Goal: Entertainment & Leisure: Consume media (video, audio)

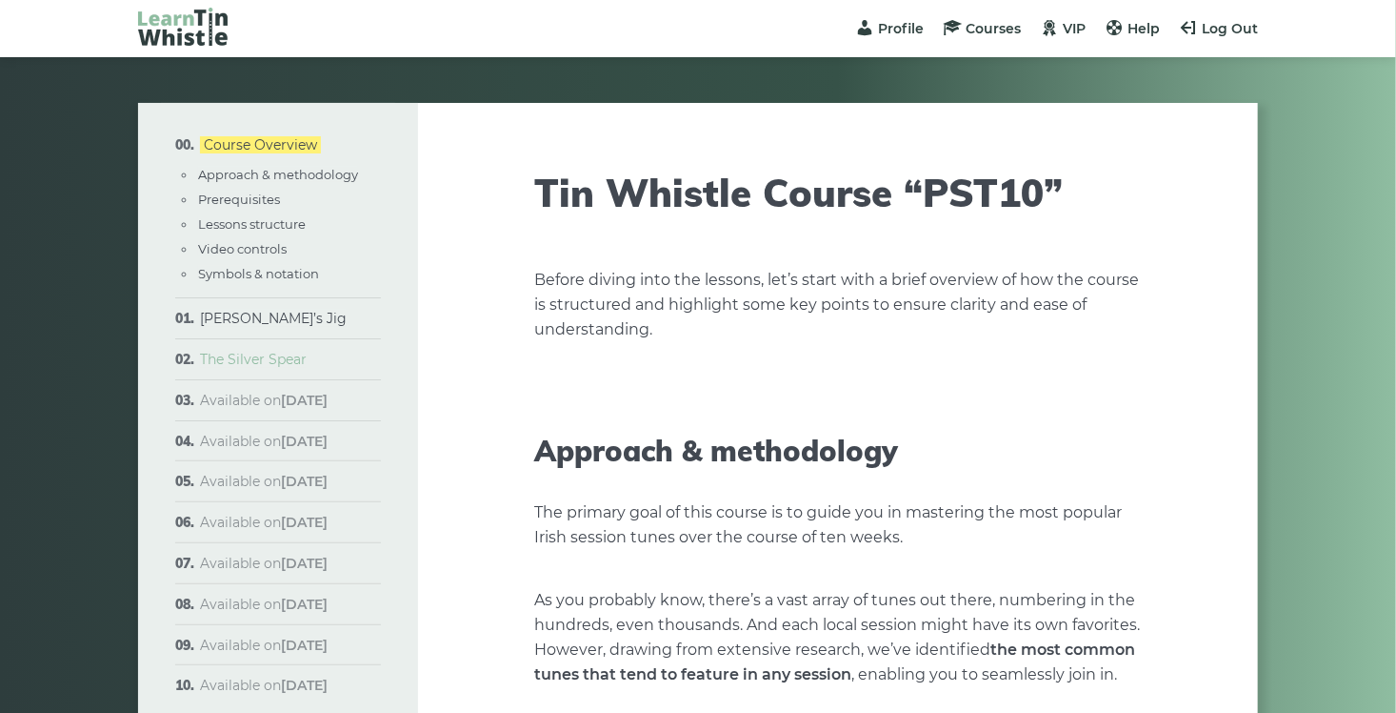
click at [235, 358] on link "The Silver Spear" at bounding box center [253, 359] width 107 height 17
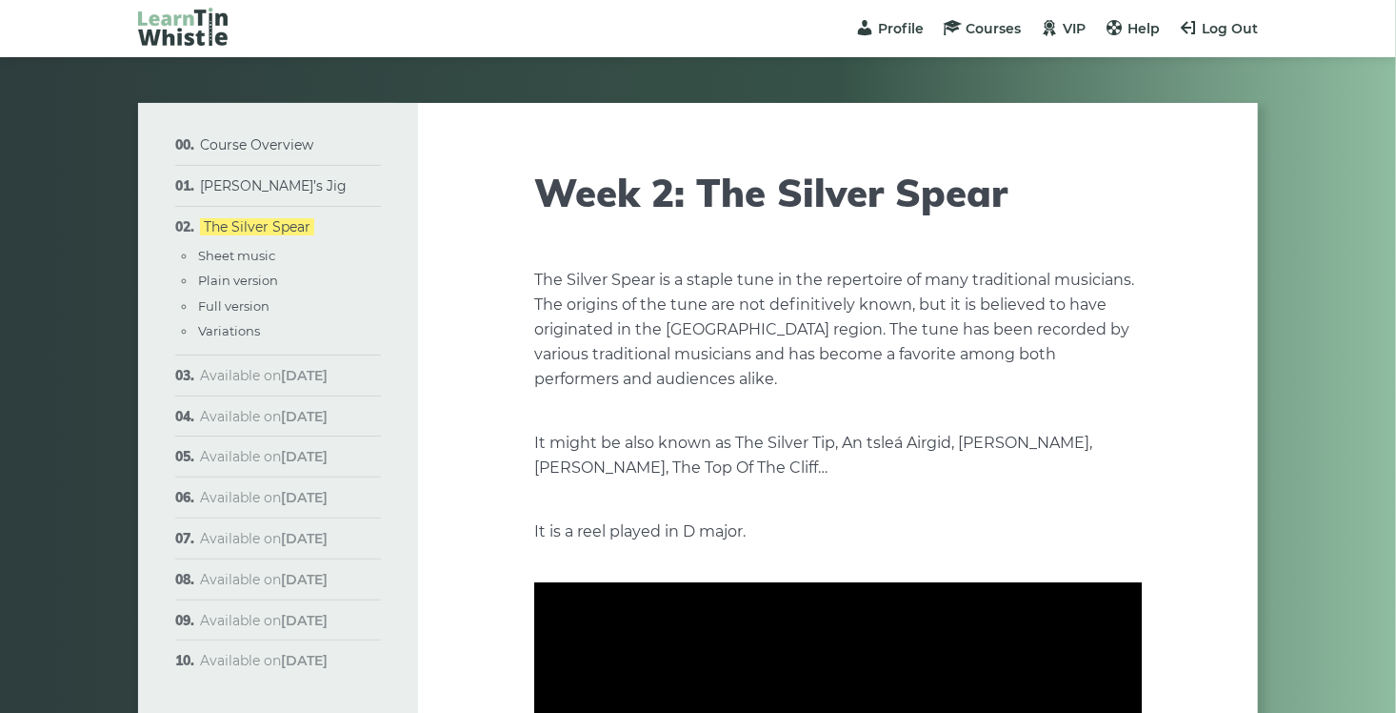
type input "***"
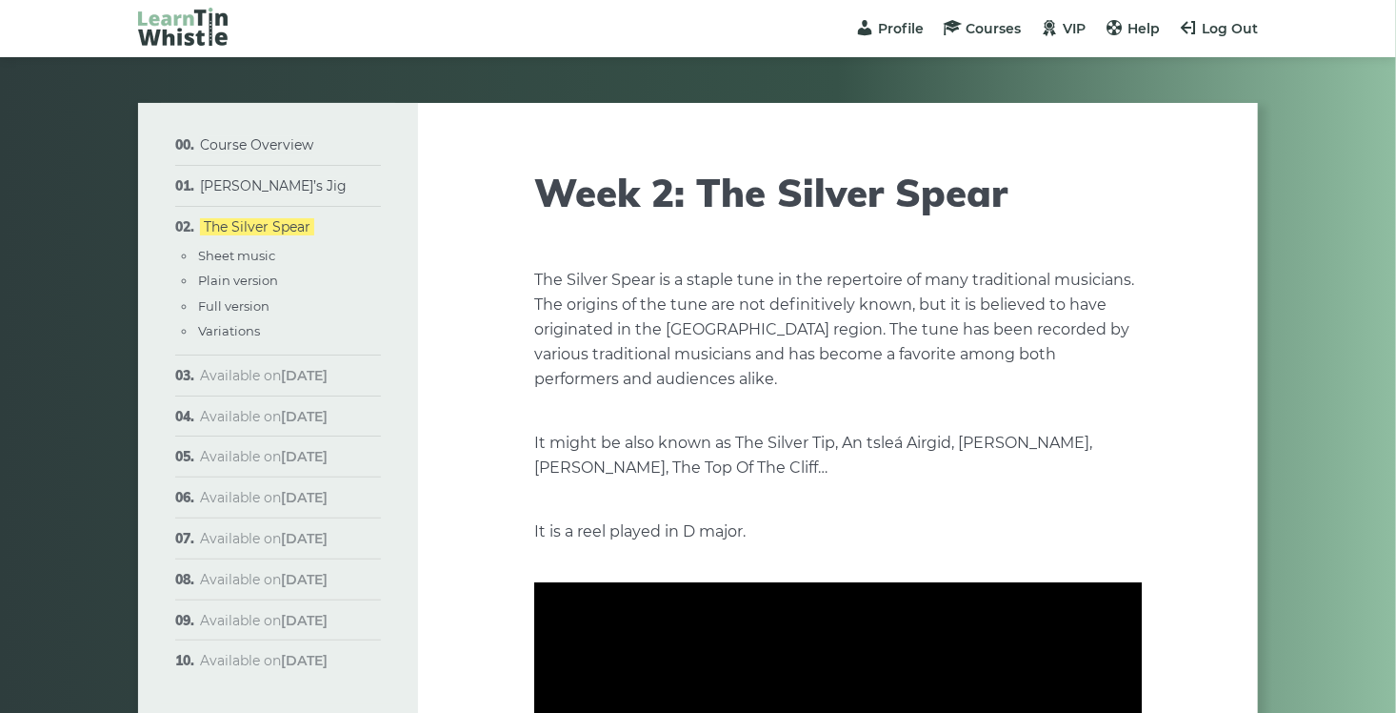
type input "***"
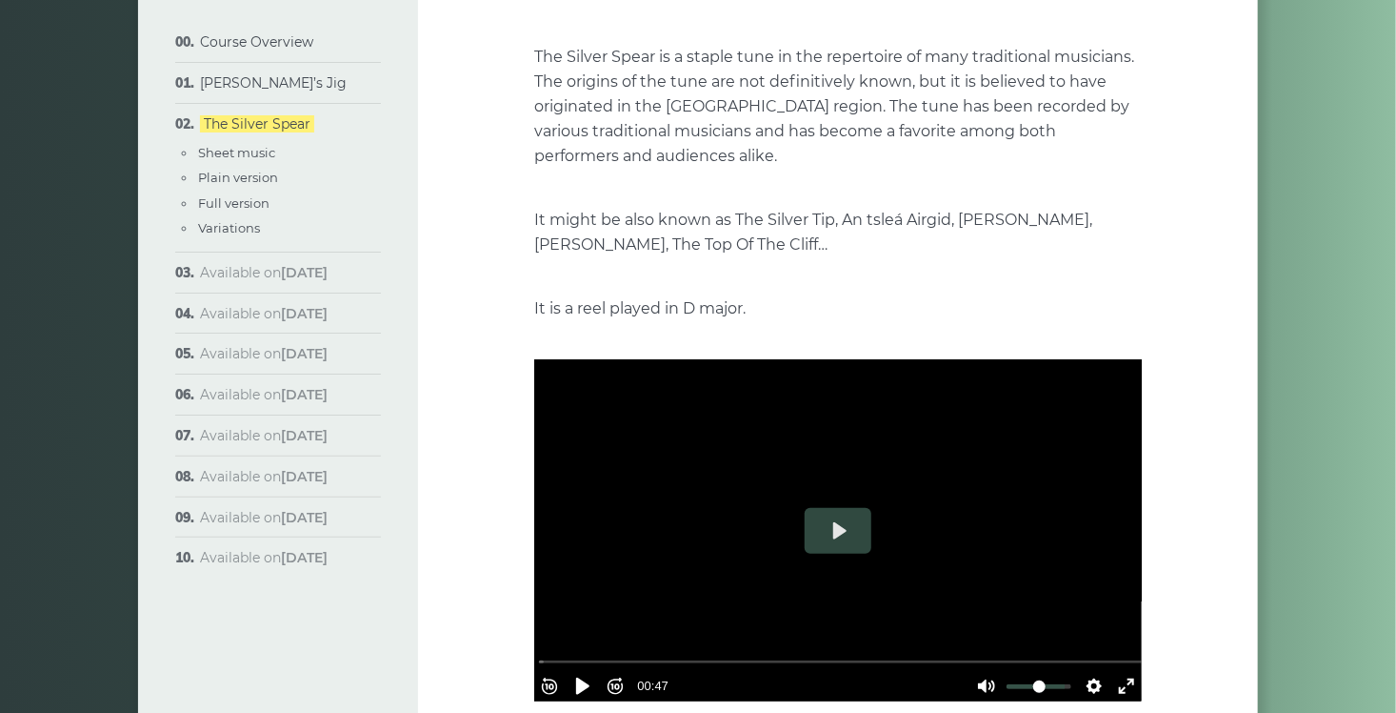
scroll to position [286, 0]
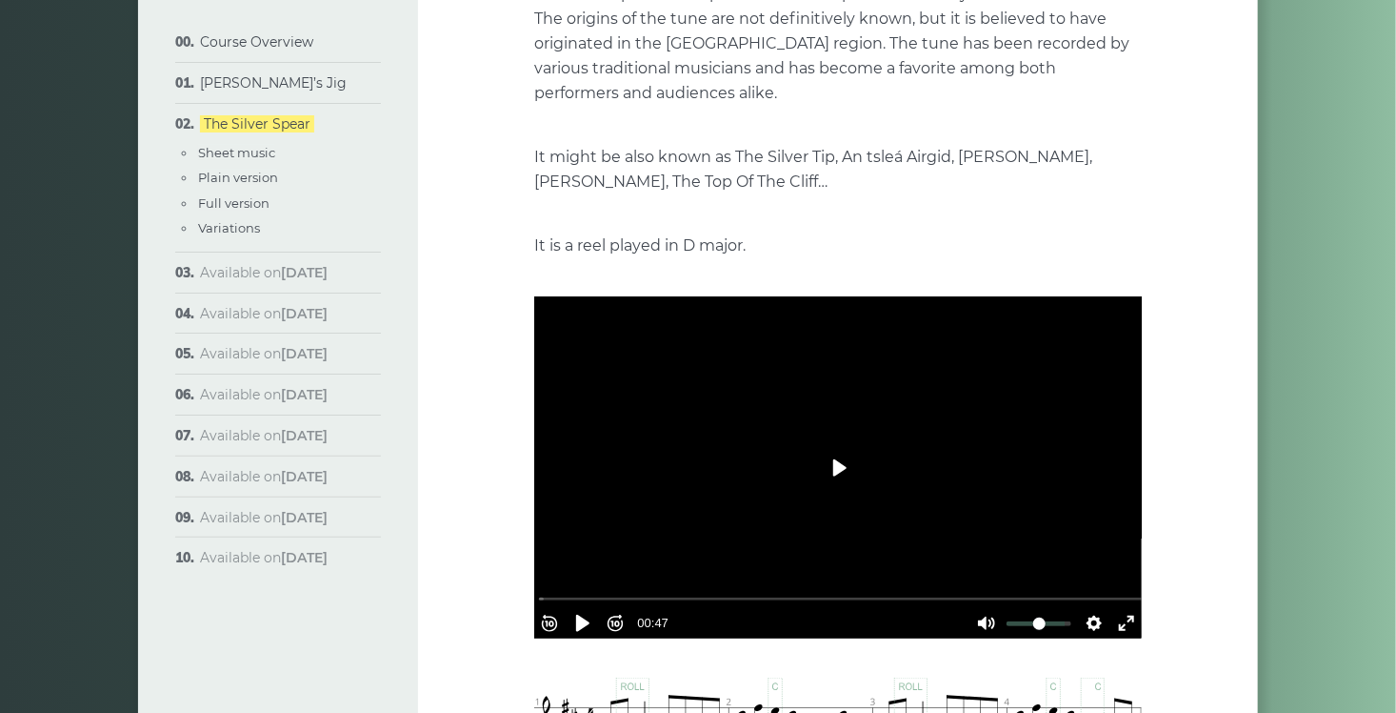
click at [836, 463] on button "Play" at bounding box center [838, 468] width 67 height 46
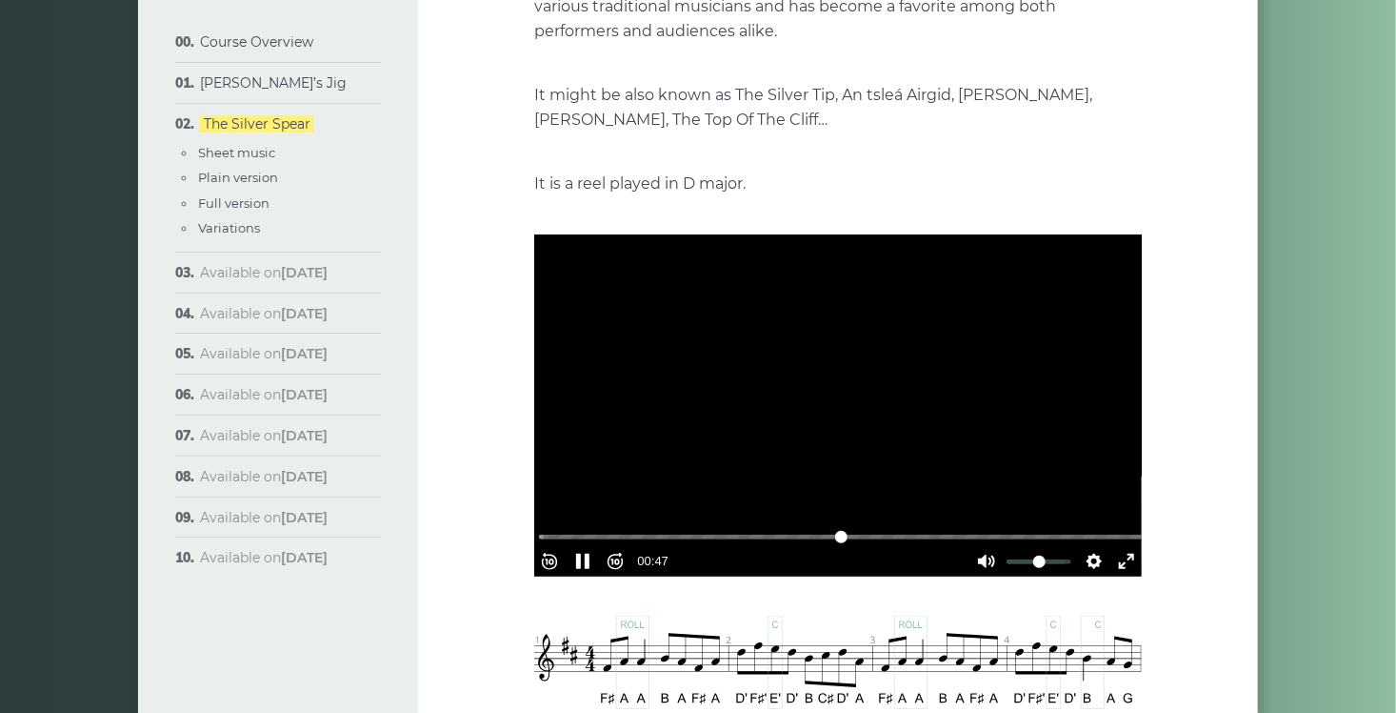
scroll to position [381, 0]
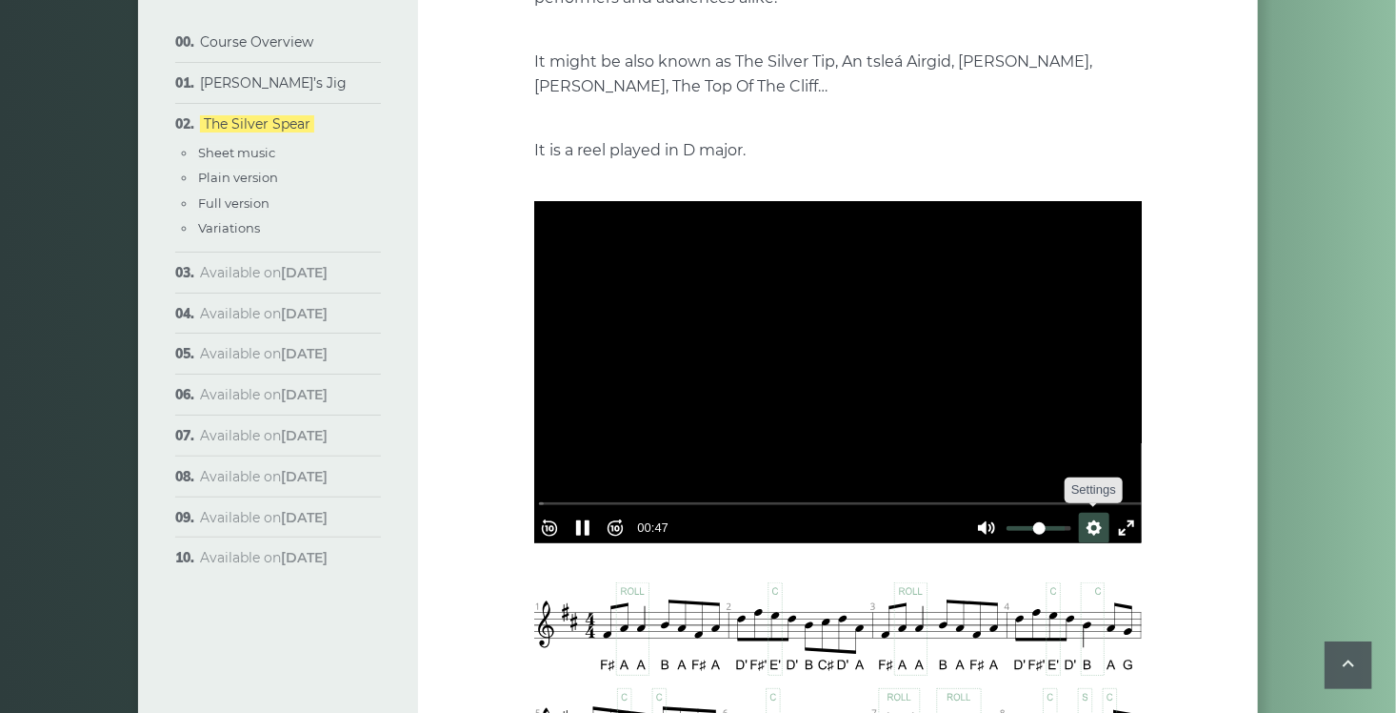
click at [1087, 518] on button "Settings" at bounding box center [1094, 527] width 30 height 30
click at [994, 476] on span "Speed Normal" at bounding box center [1032, 482] width 94 height 21
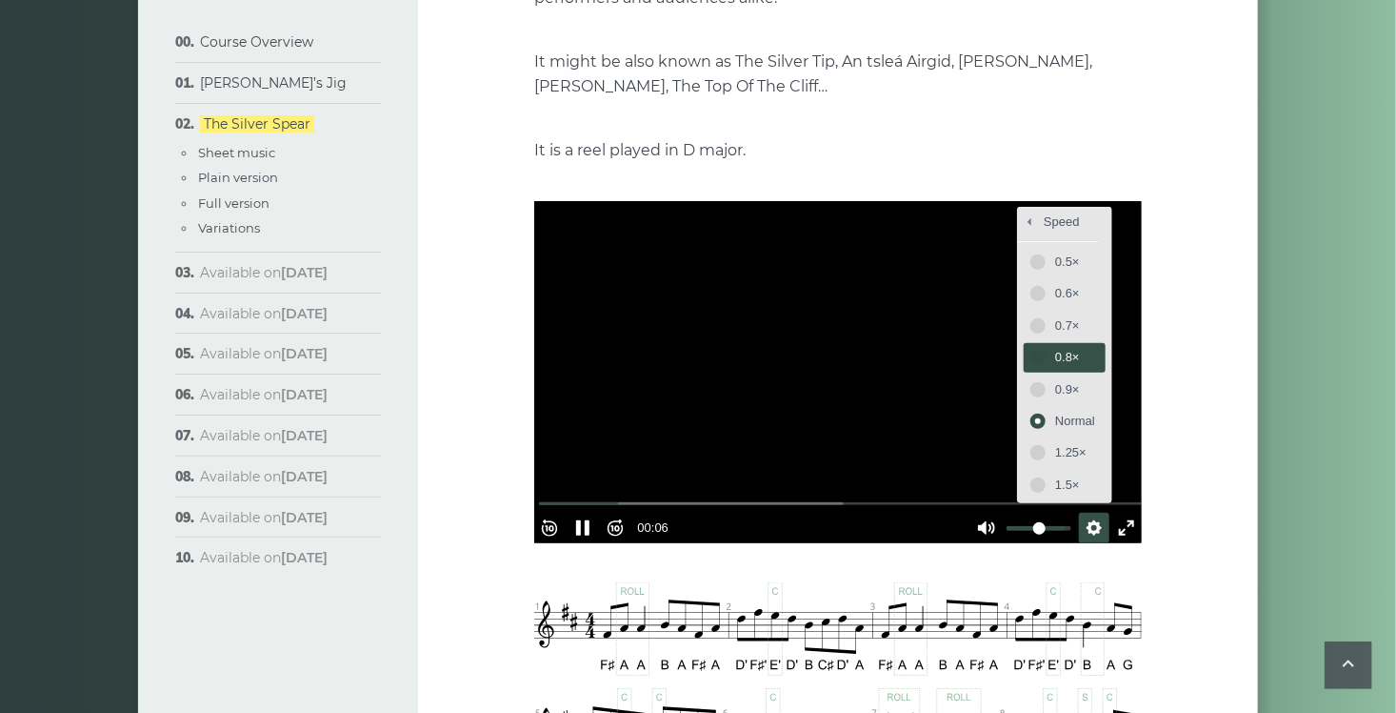
click at [1055, 354] on span "0.8×" at bounding box center [1075, 357] width 40 height 21
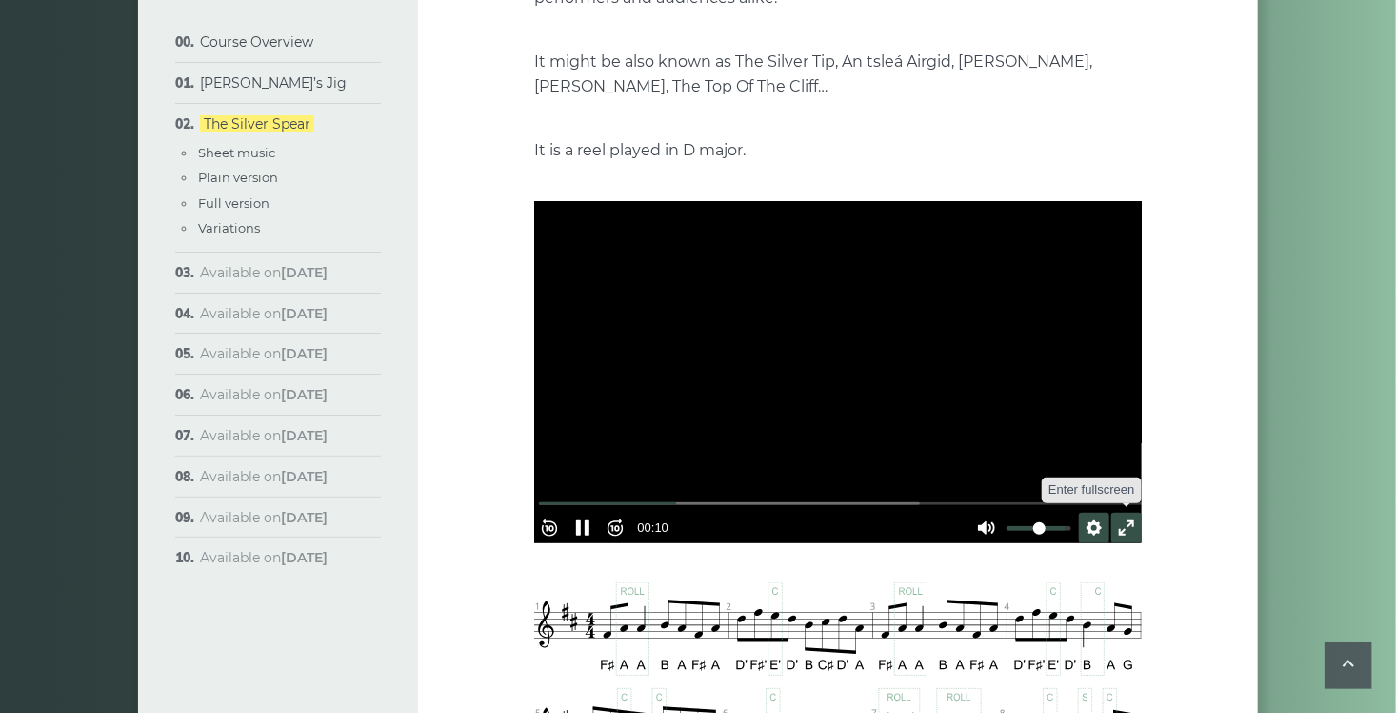
click at [1118, 517] on button "Exit fullscreen Enter fullscreen" at bounding box center [1127, 527] width 30 height 30
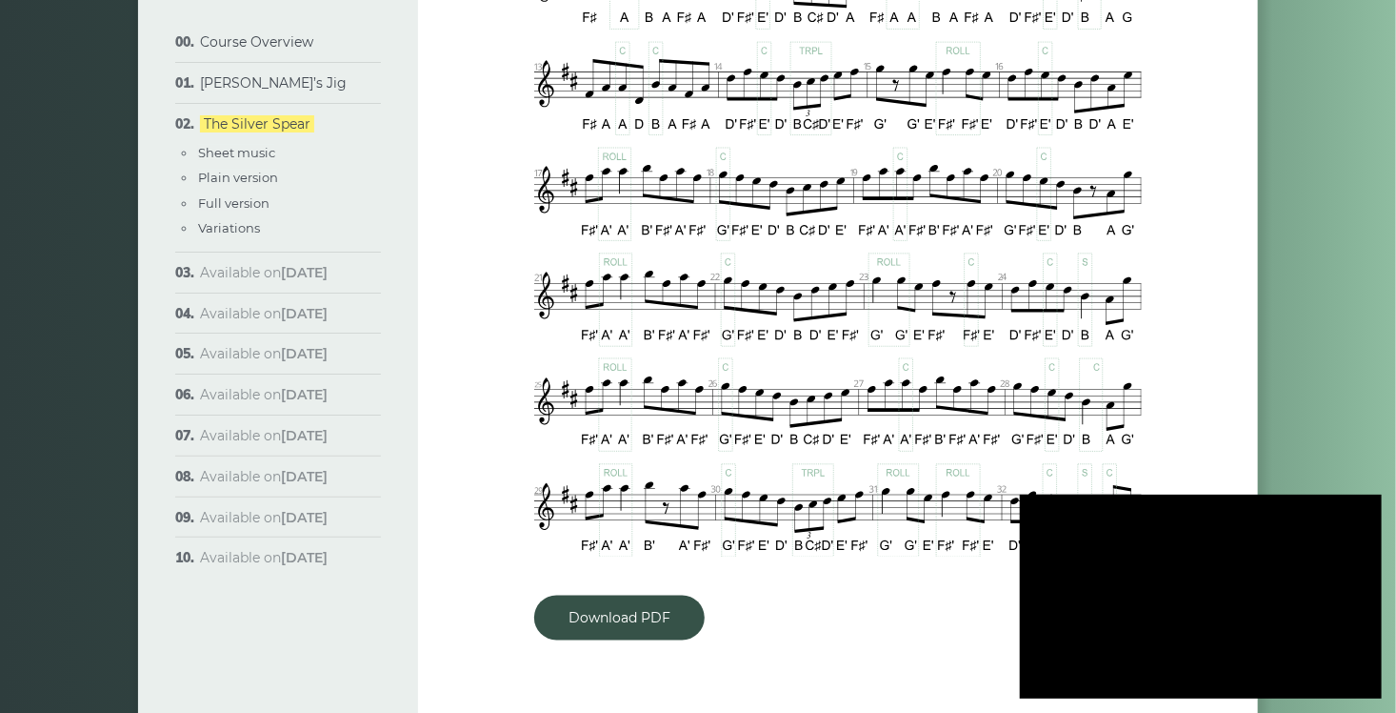
type input "***"
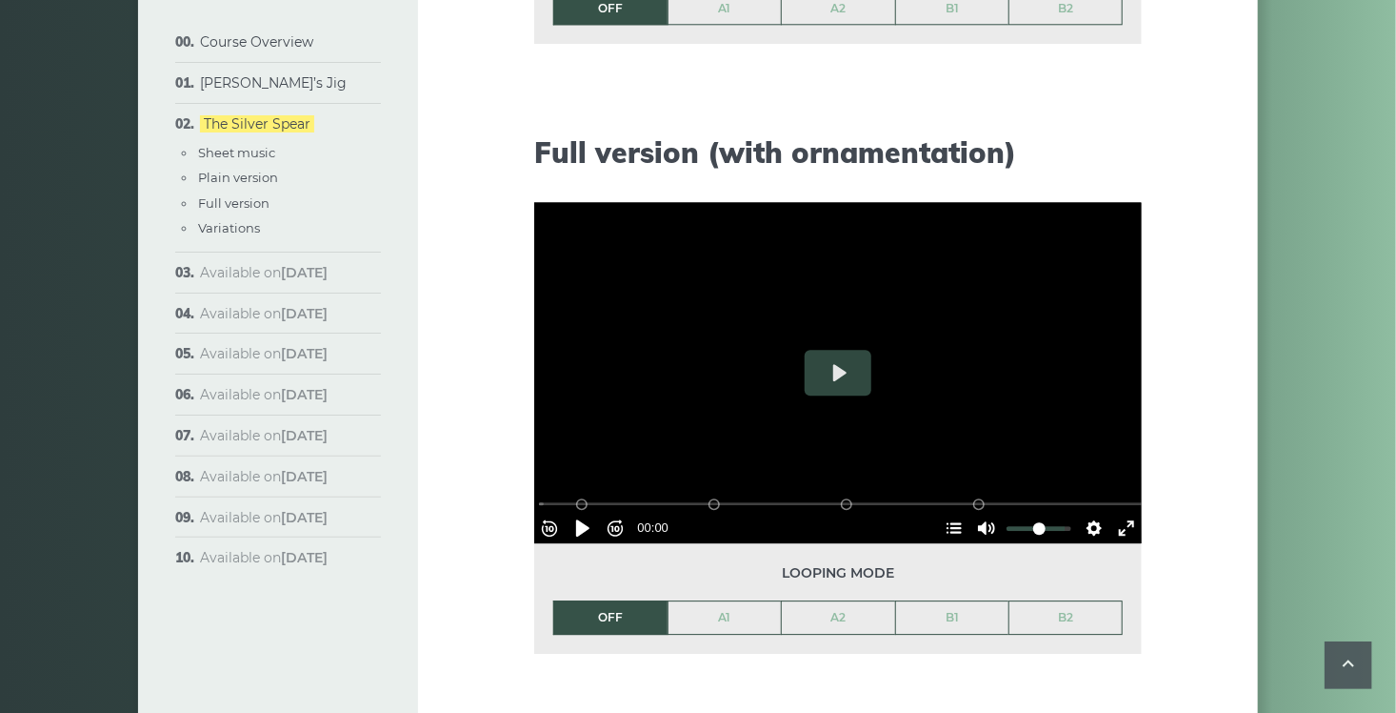
scroll to position [2477, 0]
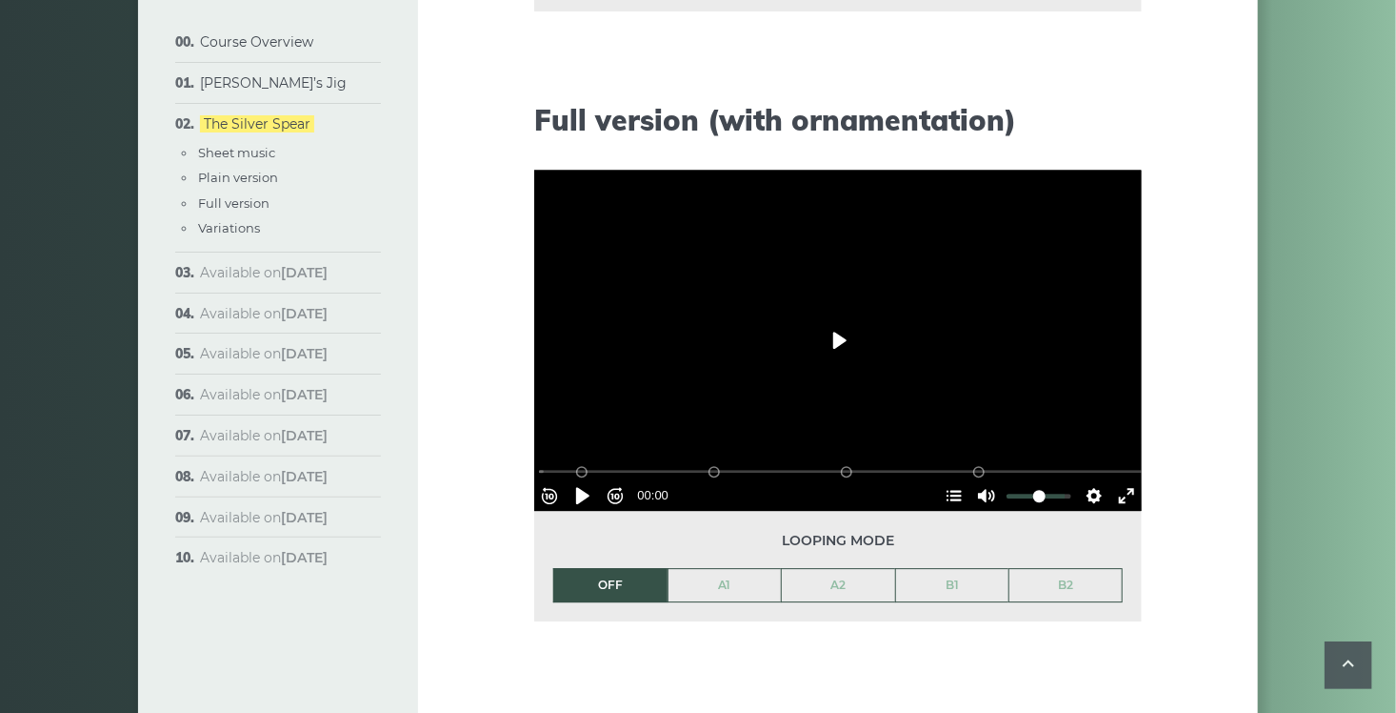
click at [834, 339] on button "Play" at bounding box center [838, 340] width 67 height 46
click at [1089, 489] on button "Settings" at bounding box center [1094, 495] width 30 height 30
click at [1059, 439] on span "Speed Normal" at bounding box center [1032, 449] width 94 height 21
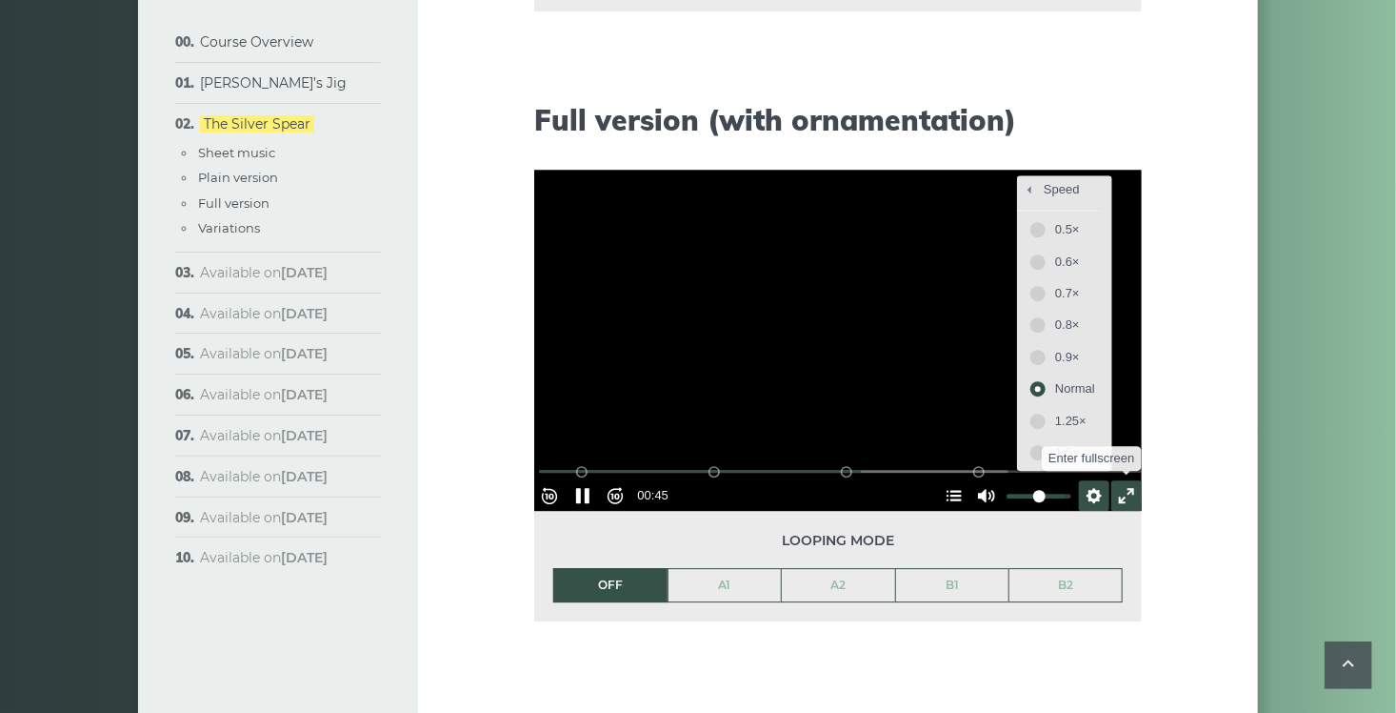
click at [1112, 487] on button "Exit fullscreen Enter fullscreen" at bounding box center [1127, 495] width 30 height 30
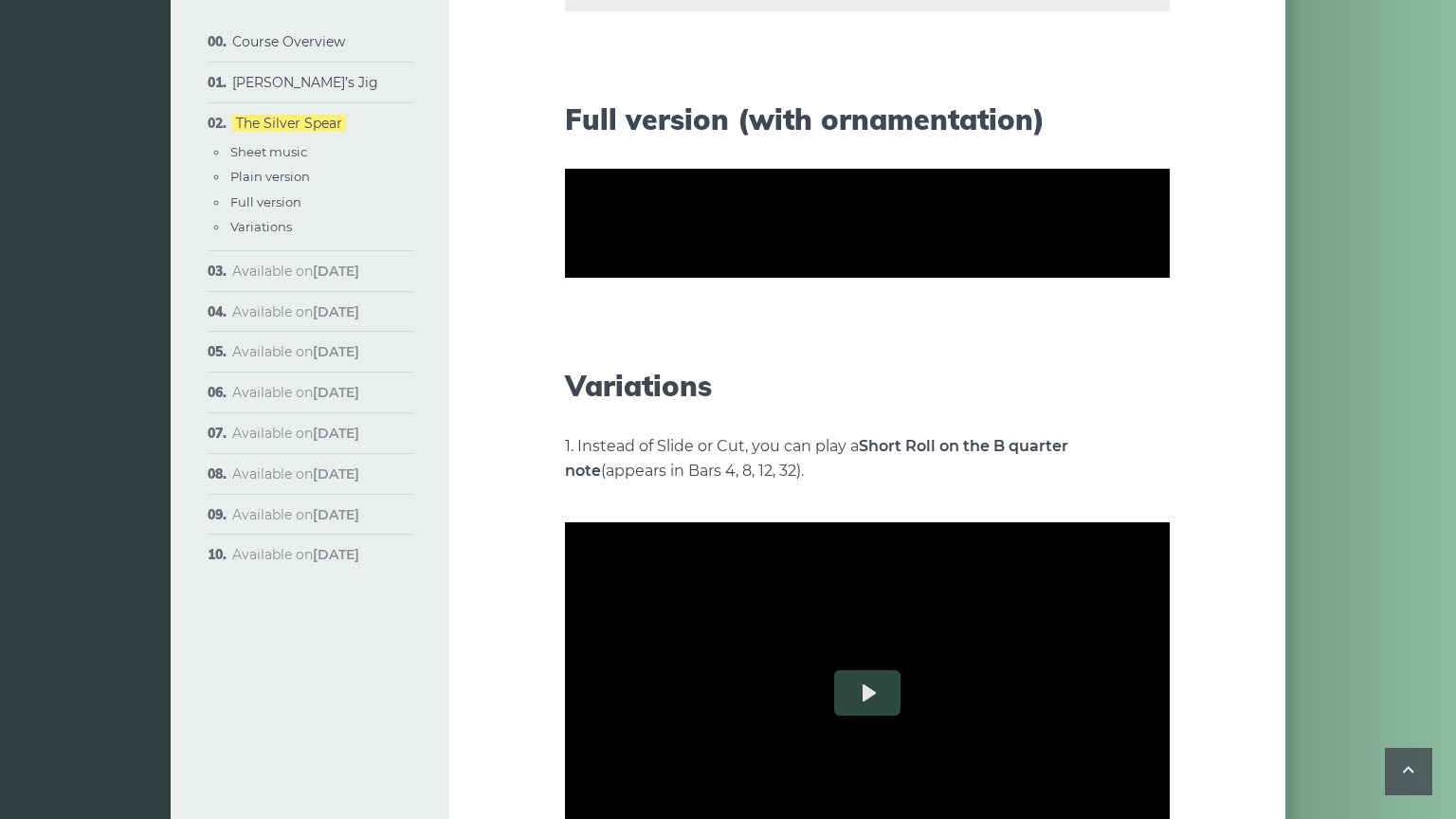
click at [1138, 393] on button "Settings" at bounding box center [1123, 378] width 30 height 30
click at [1083, 393] on div at bounding box center [868, 223] width 605 height 340
type input "*****"
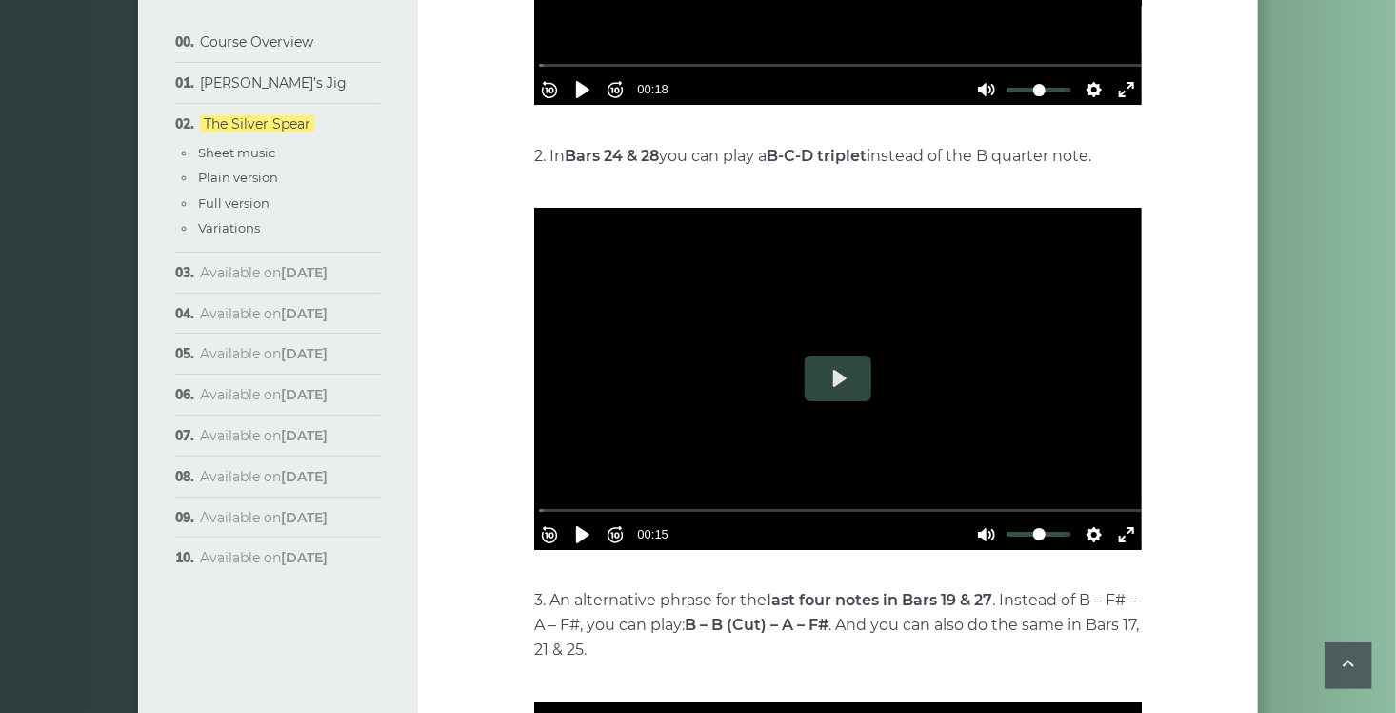
scroll to position [3143, 0]
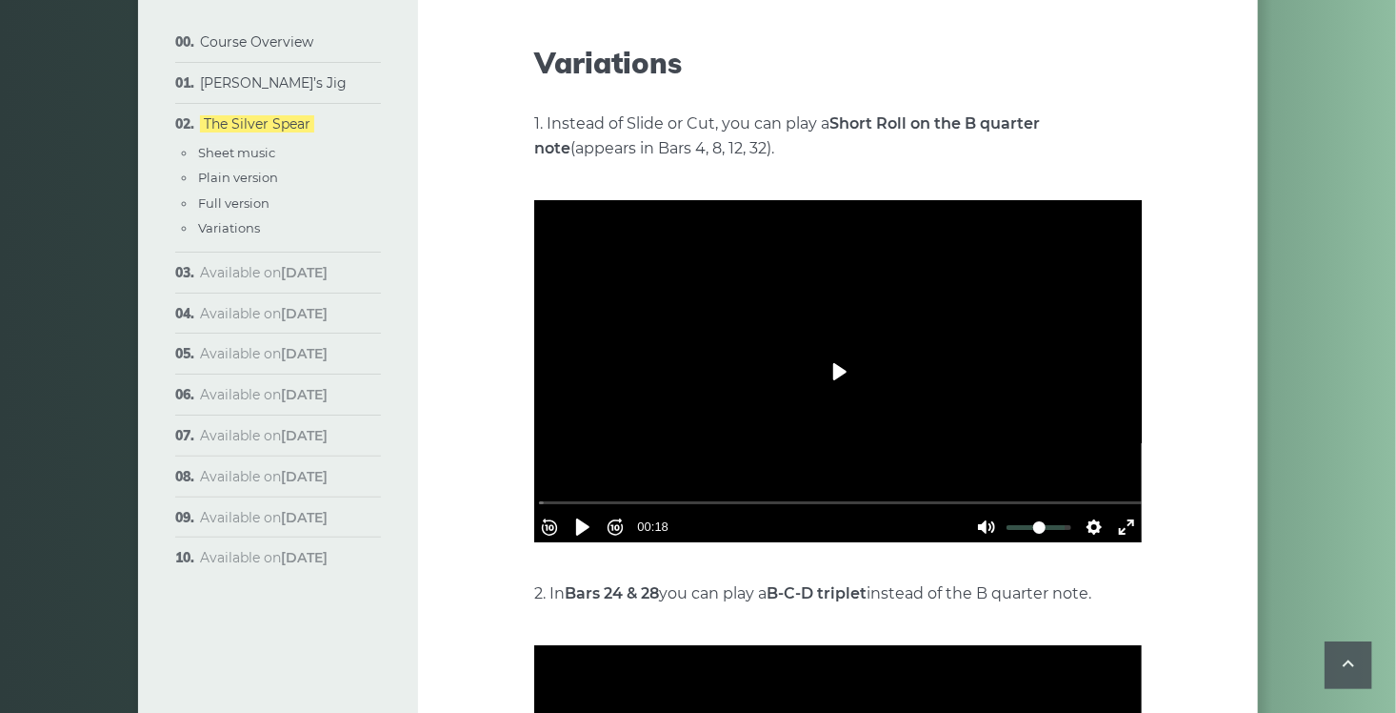
click at [836, 368] on button "Play" at bounding box center [838, 372] width 67 height 46
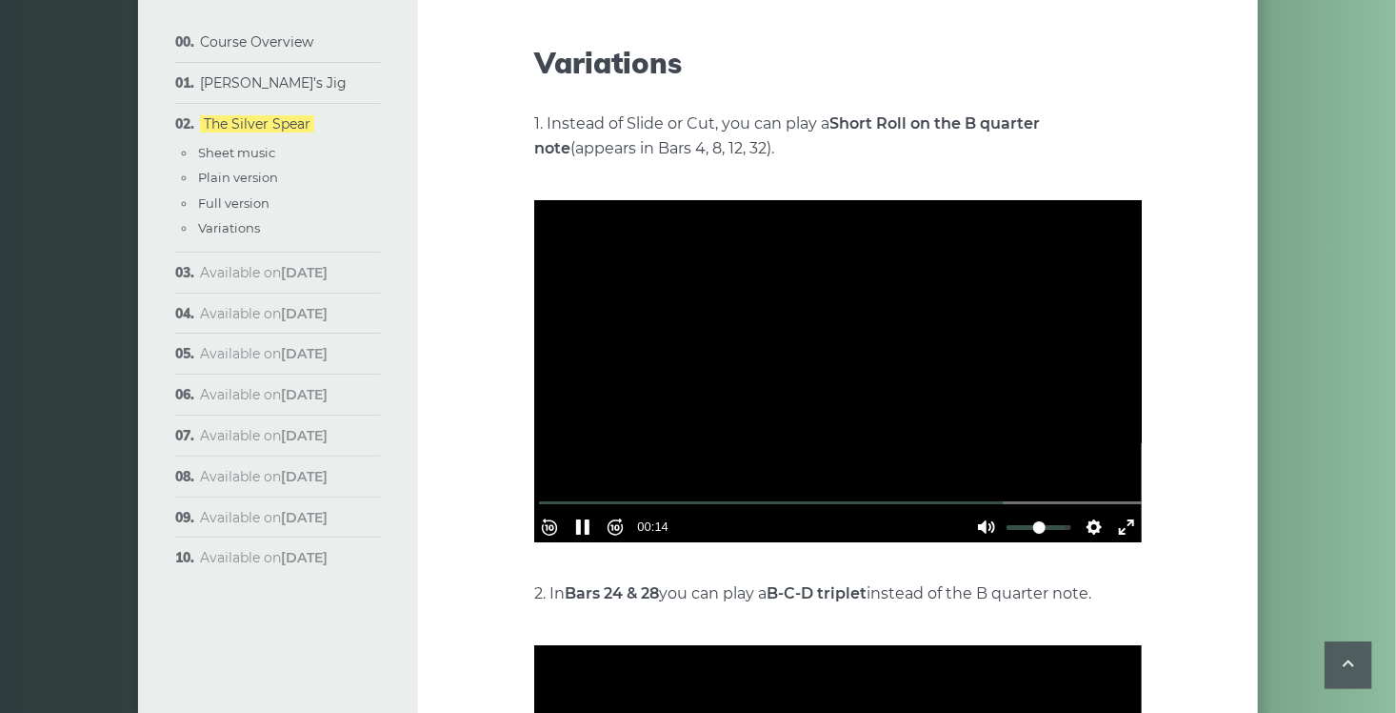
click at [617, 371] on div at bounding box center [838, 371] width 608 height 342
type input "*****"
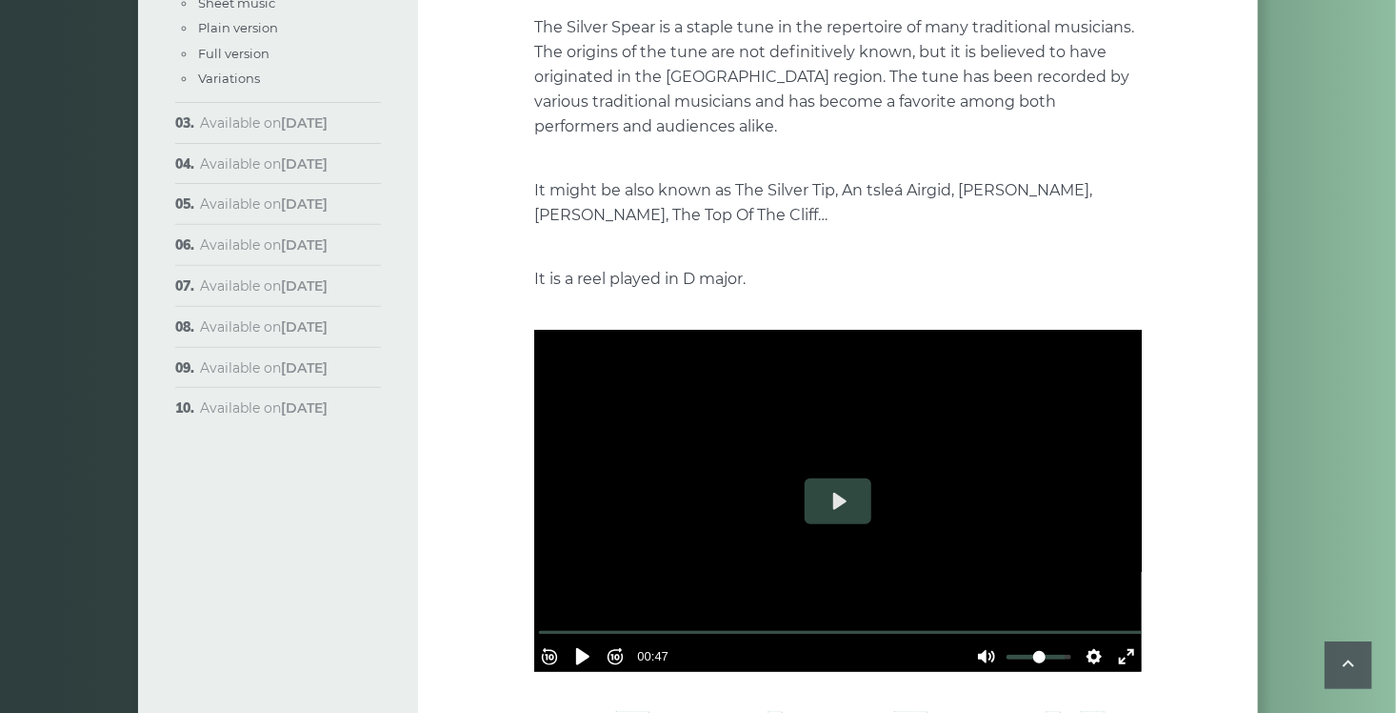
scroll to position [0, 0]
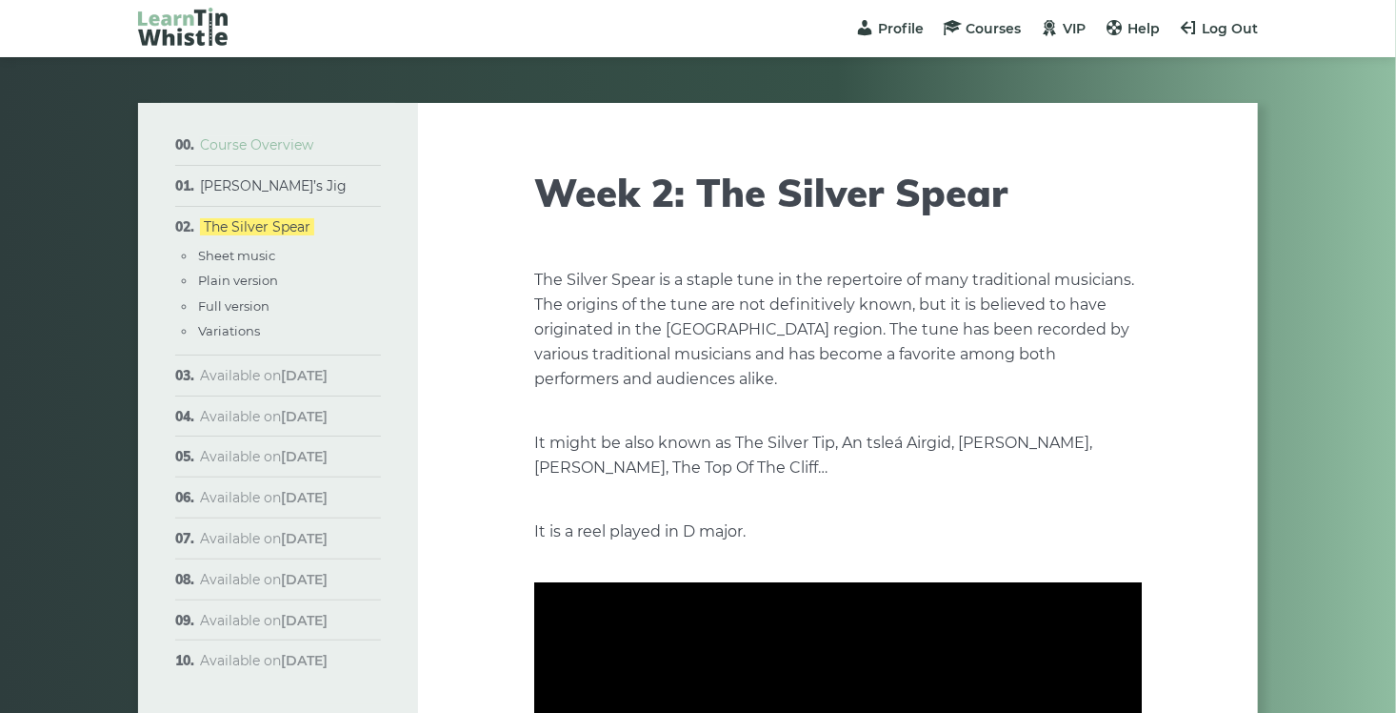
click at [265, 144] on link "Course Overview" at bounding box center [256, 144] width 113 height 17
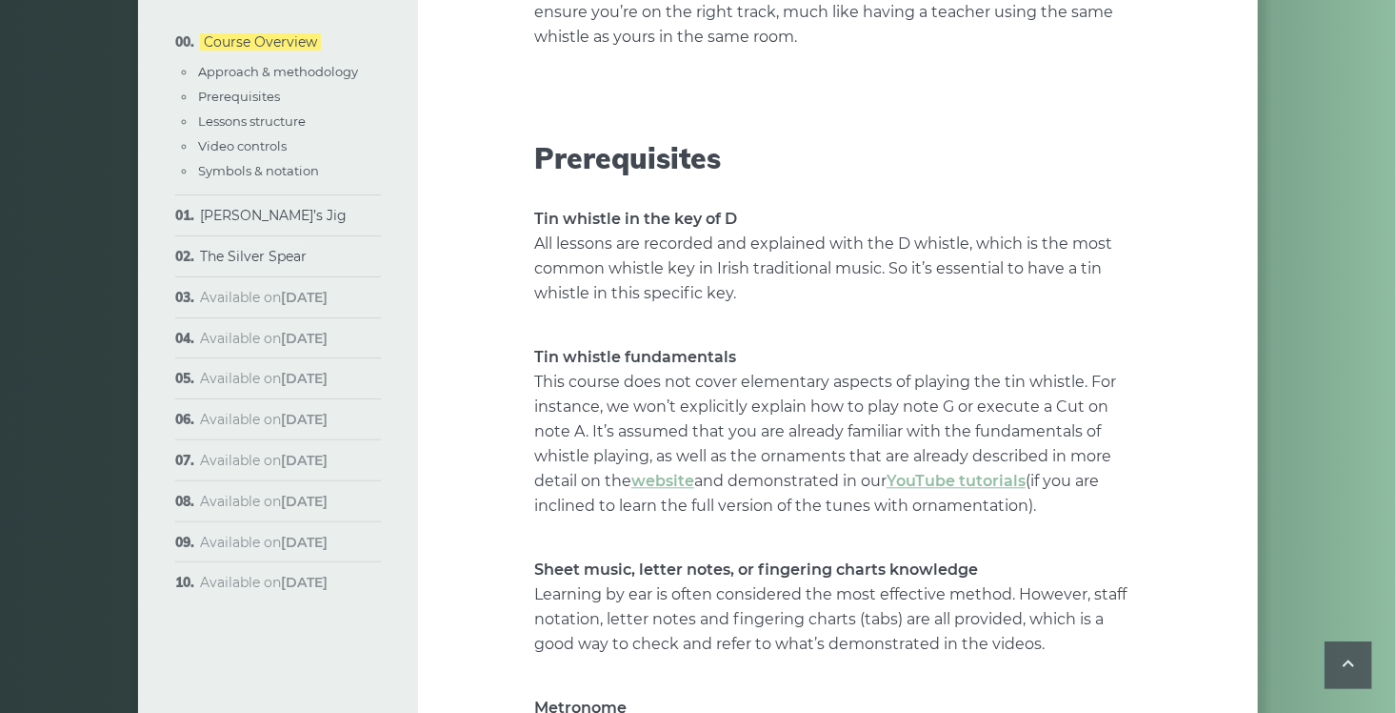
scroll to position [2000, 0]
click at [964, 470] on link "YouTube tutorials" at bounding box center [956, 479] width 139 height 18
